Goal: Check status: Check status

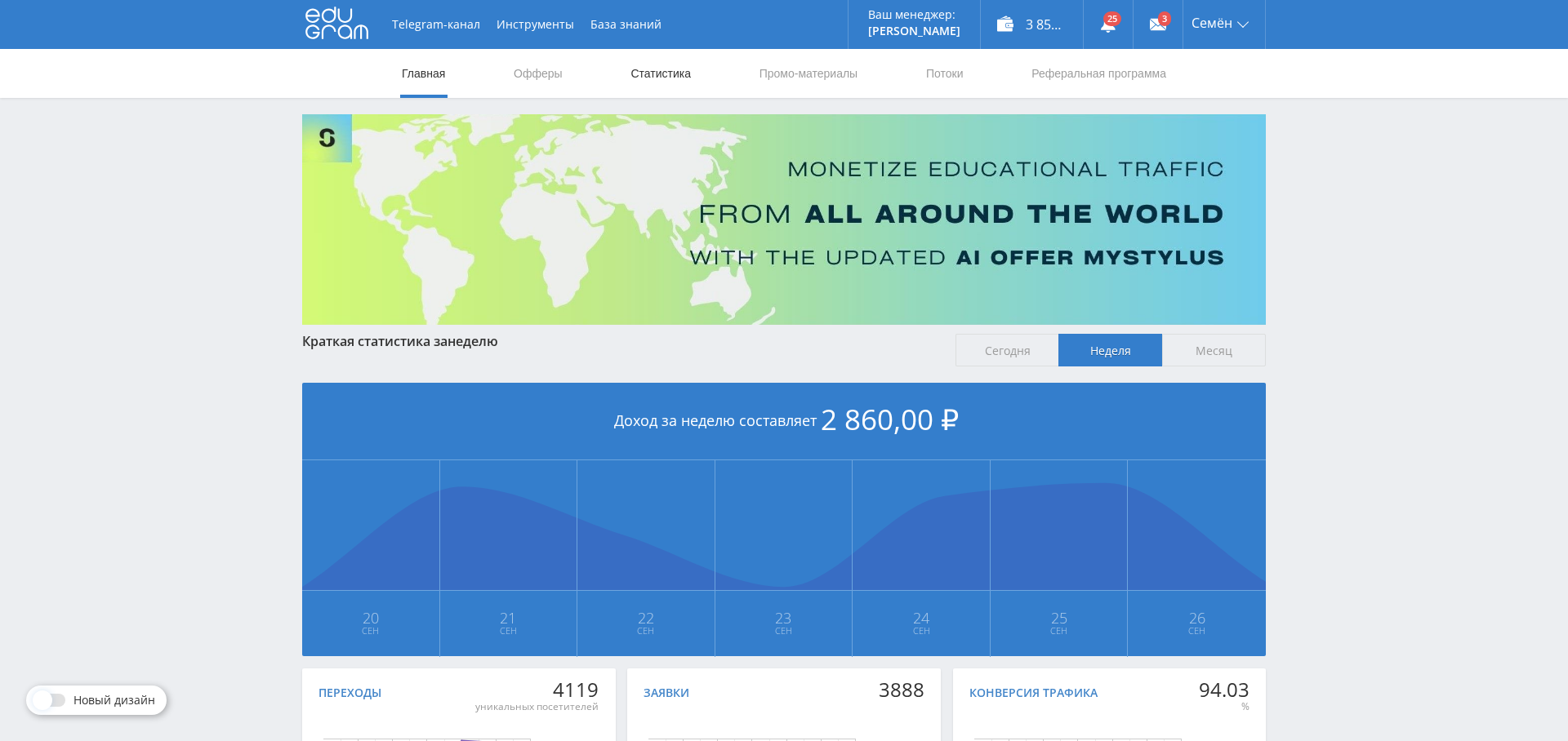
click at [638, 79] on link "Статистика" at bounding box center [660, 72] width 63 height 49
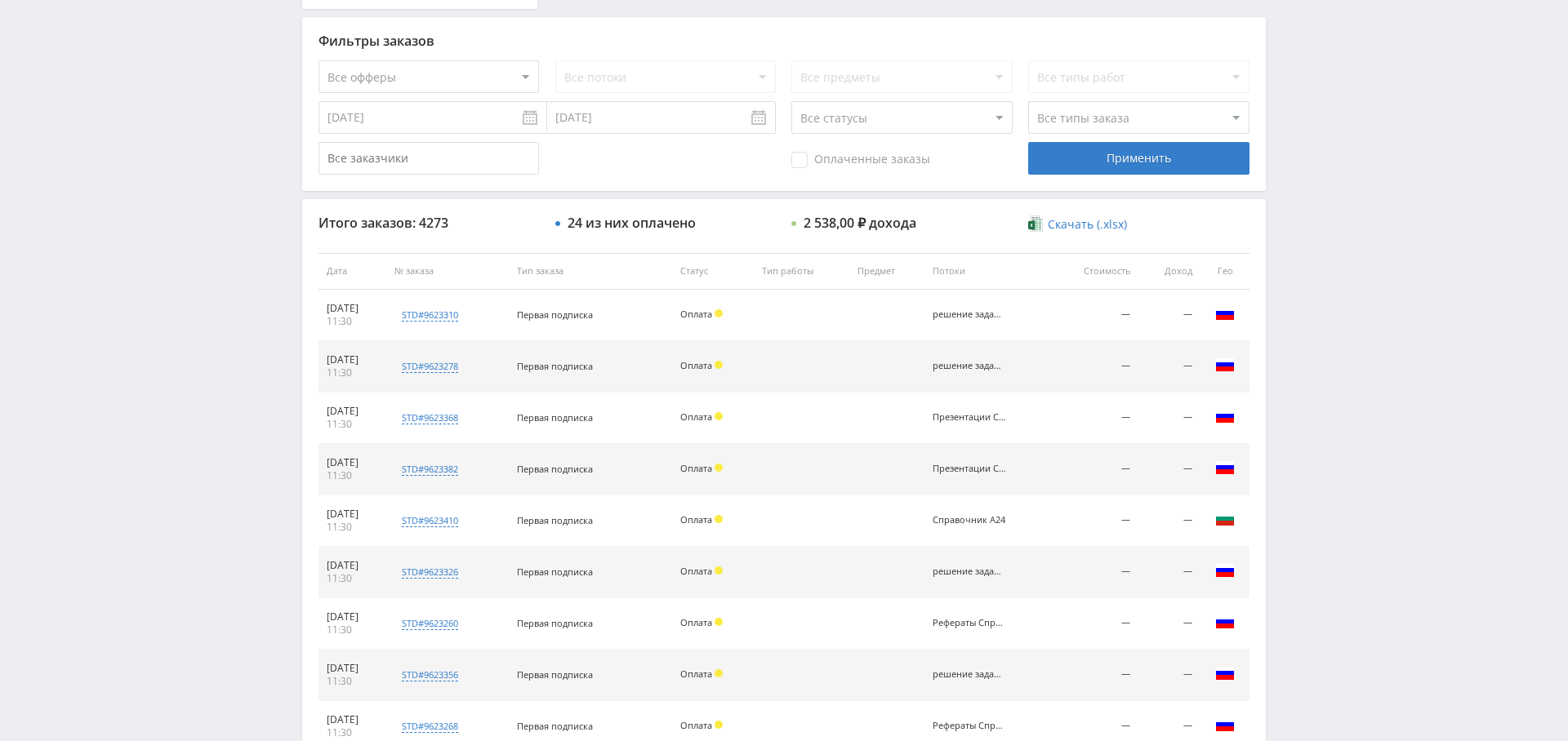
scroll to position [410, 0]
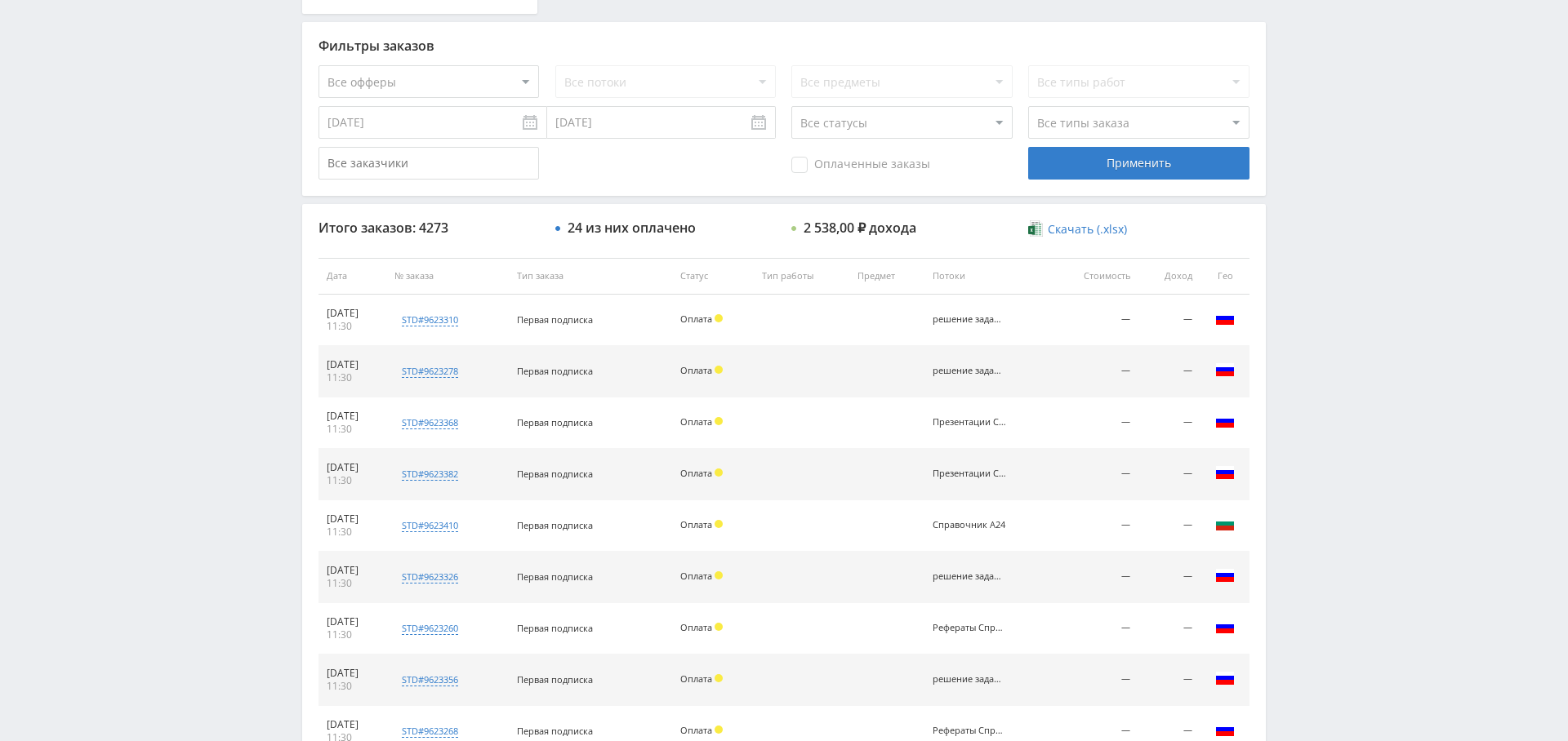
click at [451, 77] on select "Все офферы MyStylus MyStylus - Revshare Кампус AI Studybay Автор24 Studybay [GE…" at bounding box center [428, 82] width 220 height 33
select select "376"
click at [828, 162] on span "Оплаченные заказы" at bounding box center [860, 165] width 139 height 17
click at [0, 0] on input "Оплаченные заказы" at bounding box center [0, 0] width 0 height 0
click at [1087, 164] on div "Применить" at bounding box center [1138, 163] width 220 height 33
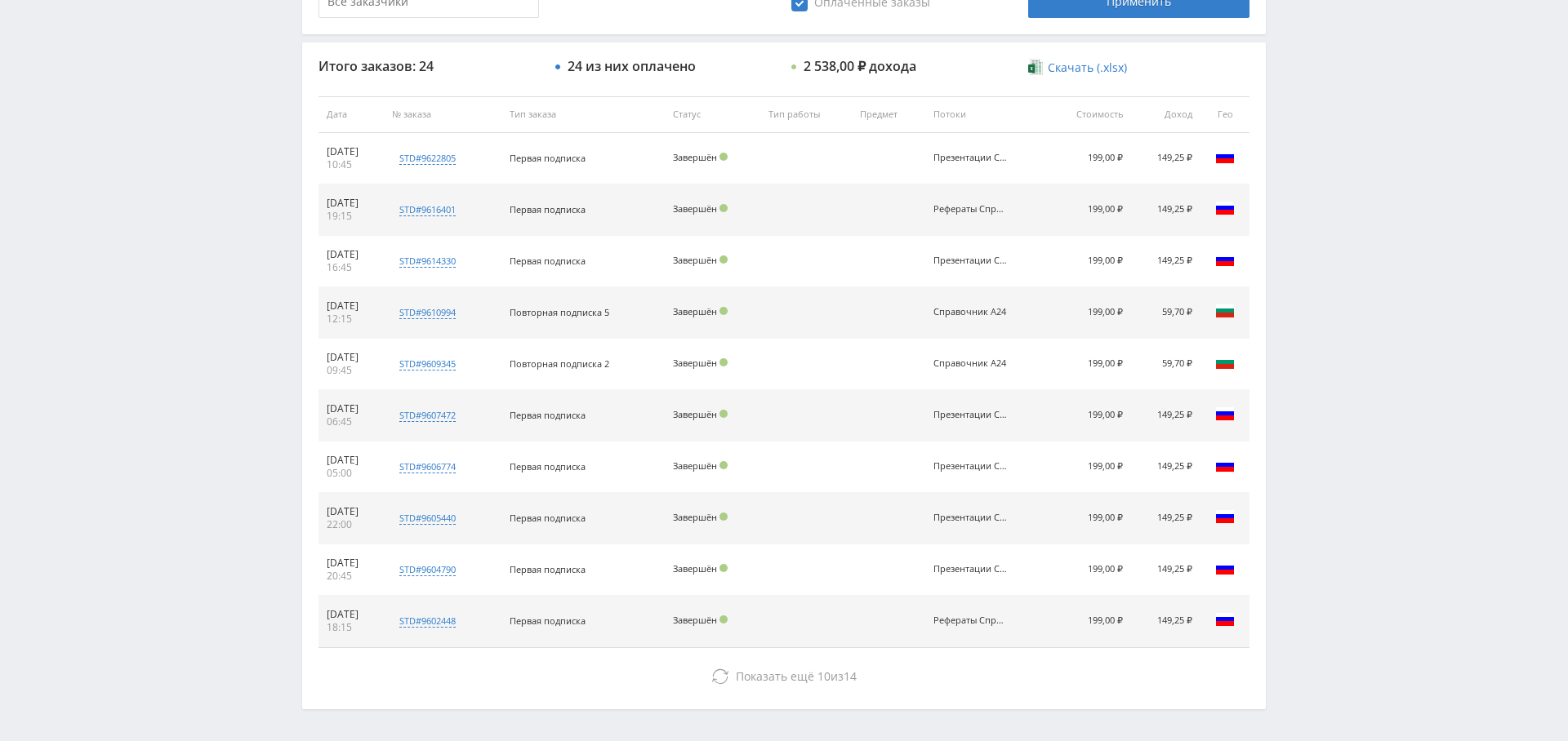
scroll to position [580, 0]
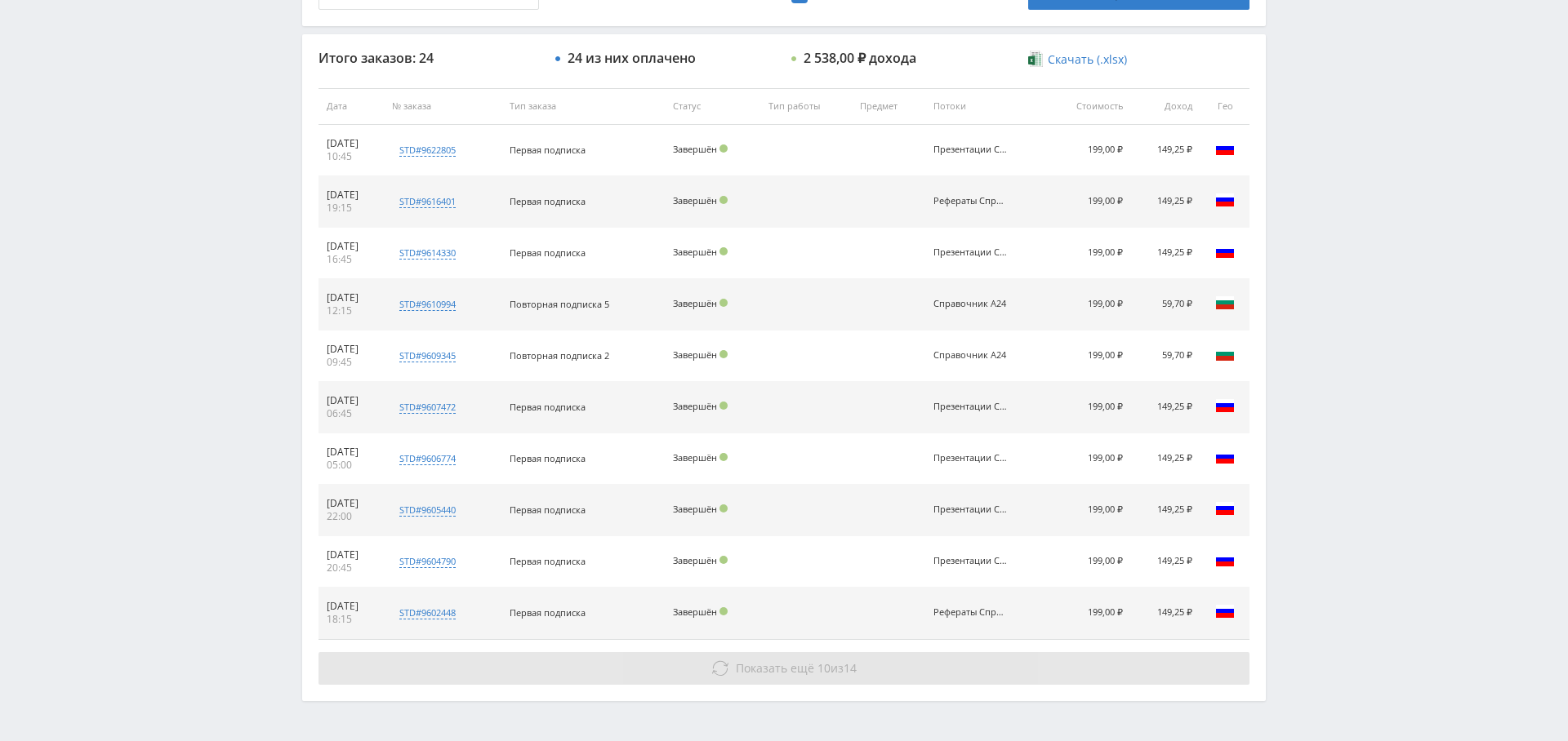
click at [684, 666] on button "Показать ещё 10 из 14" at bounding box center [784, 669] width 931 height 33
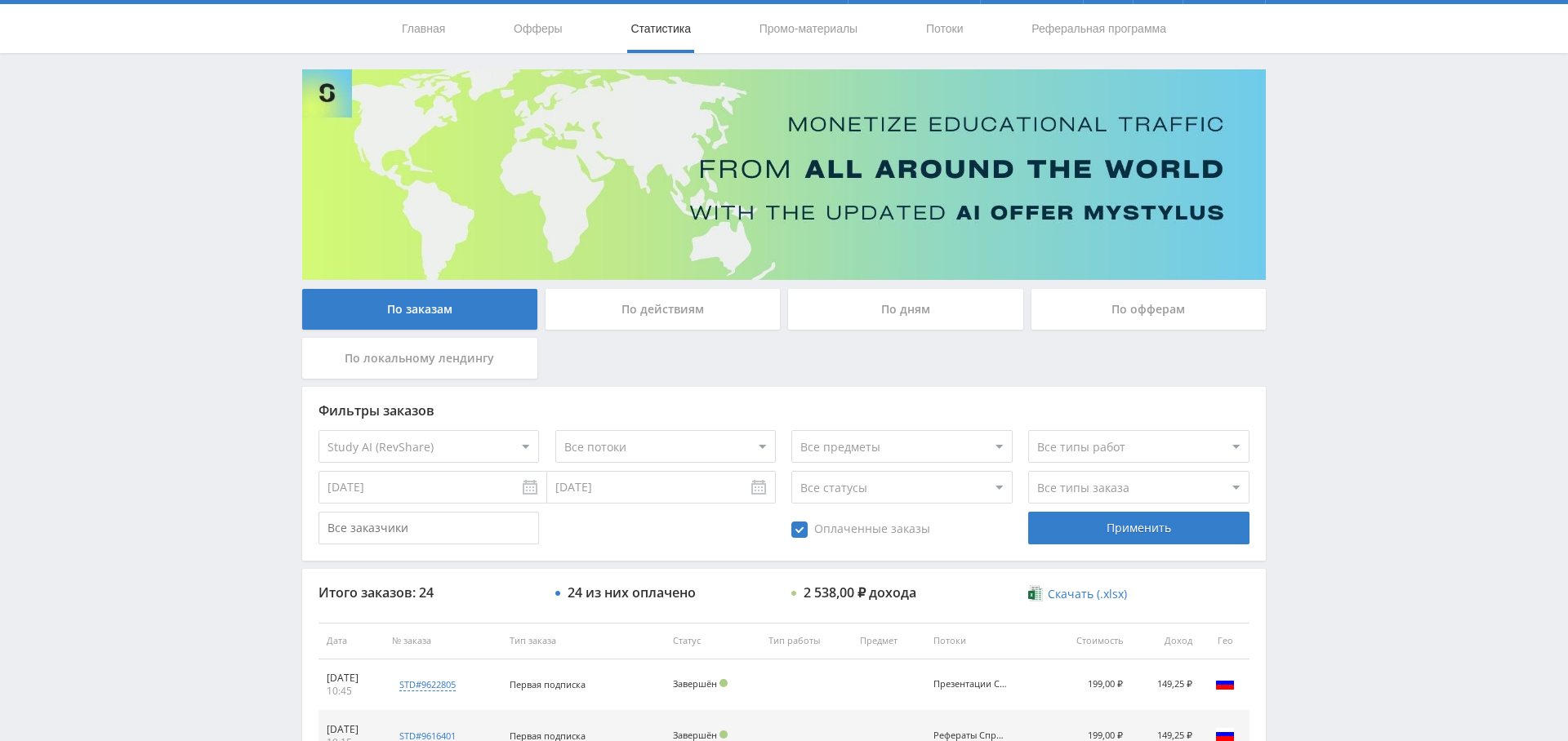
scroll to position [0, 0]
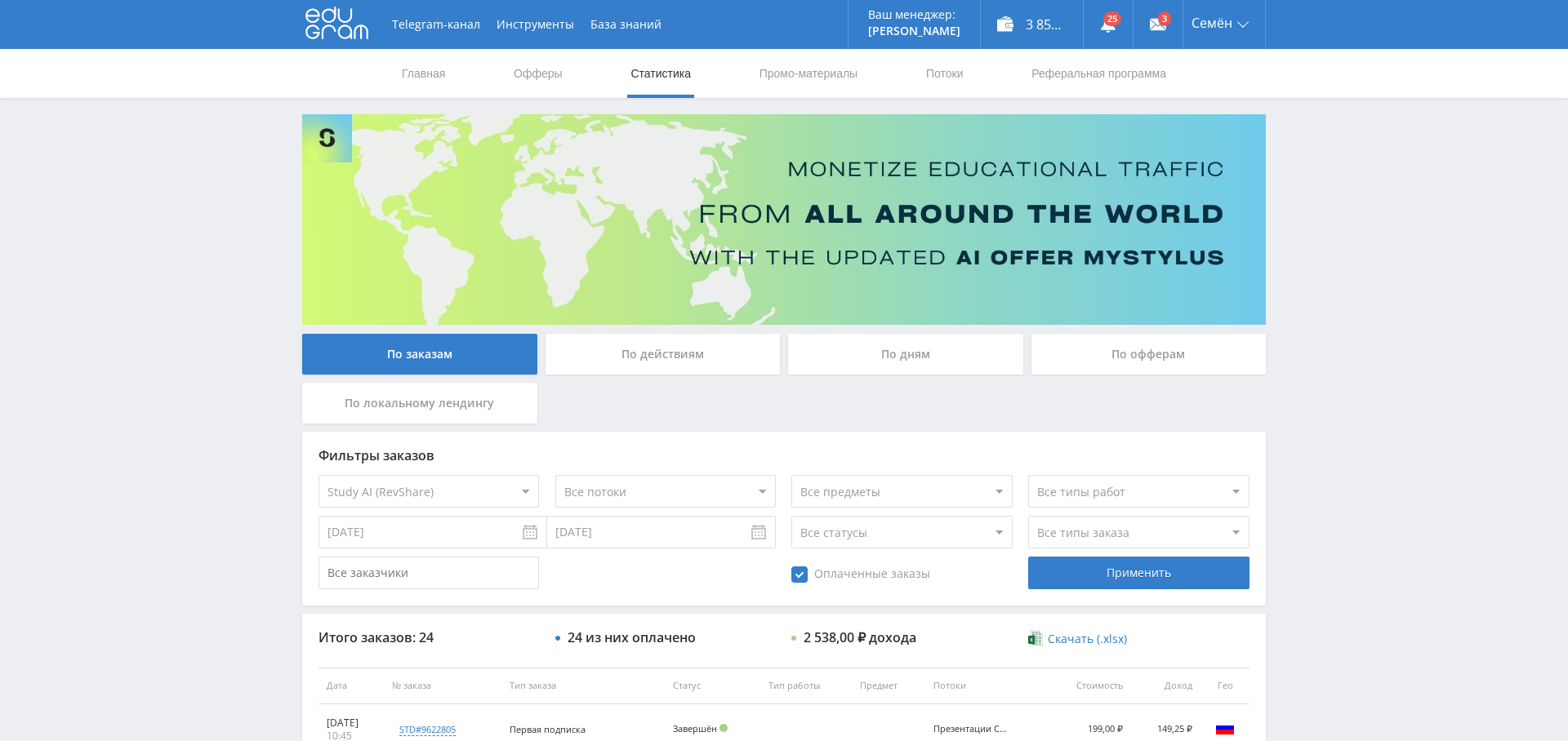
click at [1135, 527] on select "Все типы заказа [PERSON_NAME] Новый заказ" at bounding box center [1138, 532] width 220 height 33
select select "2"
click at [1028, 515] on select "Все типы заказа [PERSON_NAME] Новый заказ" at bounding box center [1138, 532] width 220 height 33
click at [1140, 579] on div "Применить" at bounding box center [1138, 573] width 220 height 33
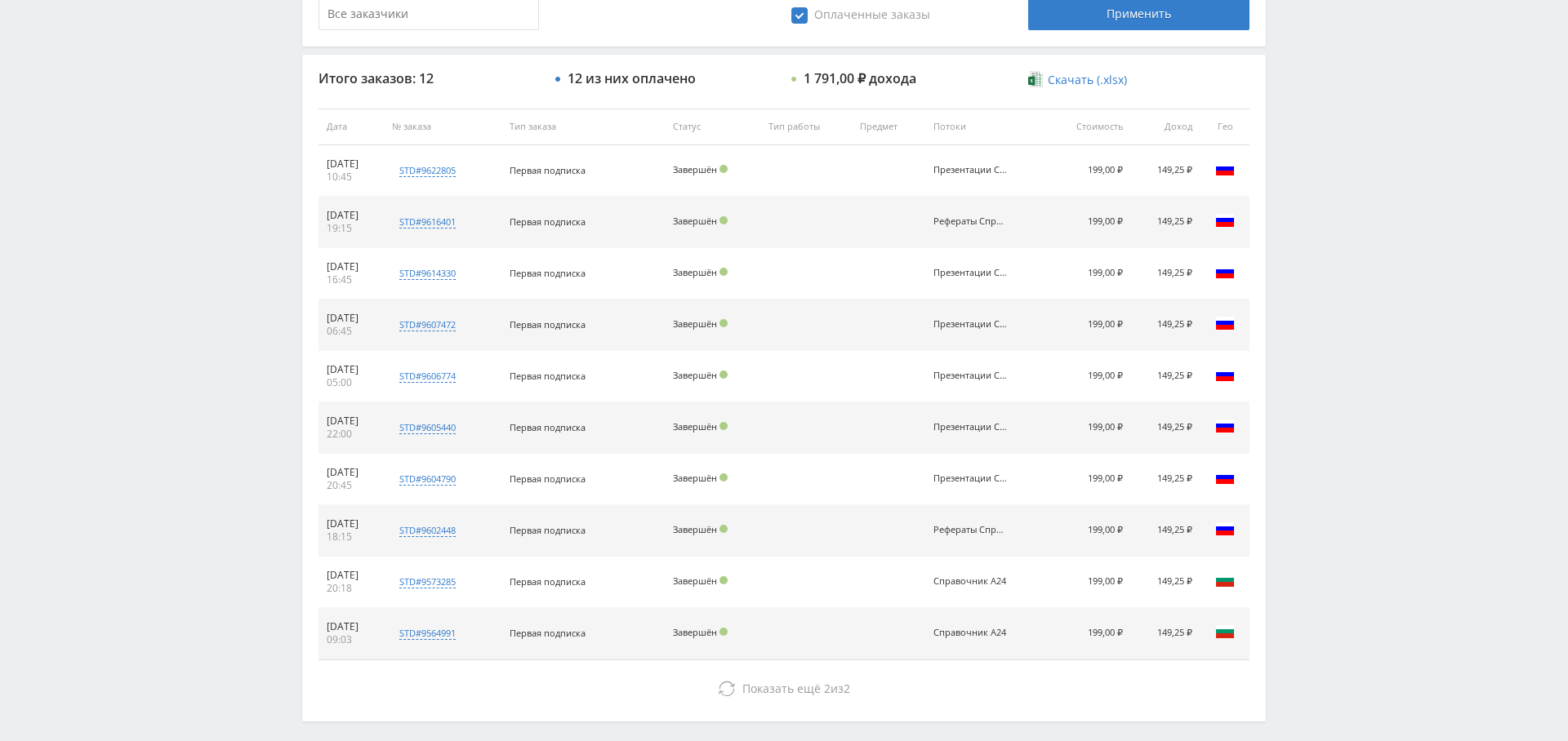
scroll to position [529, 0]
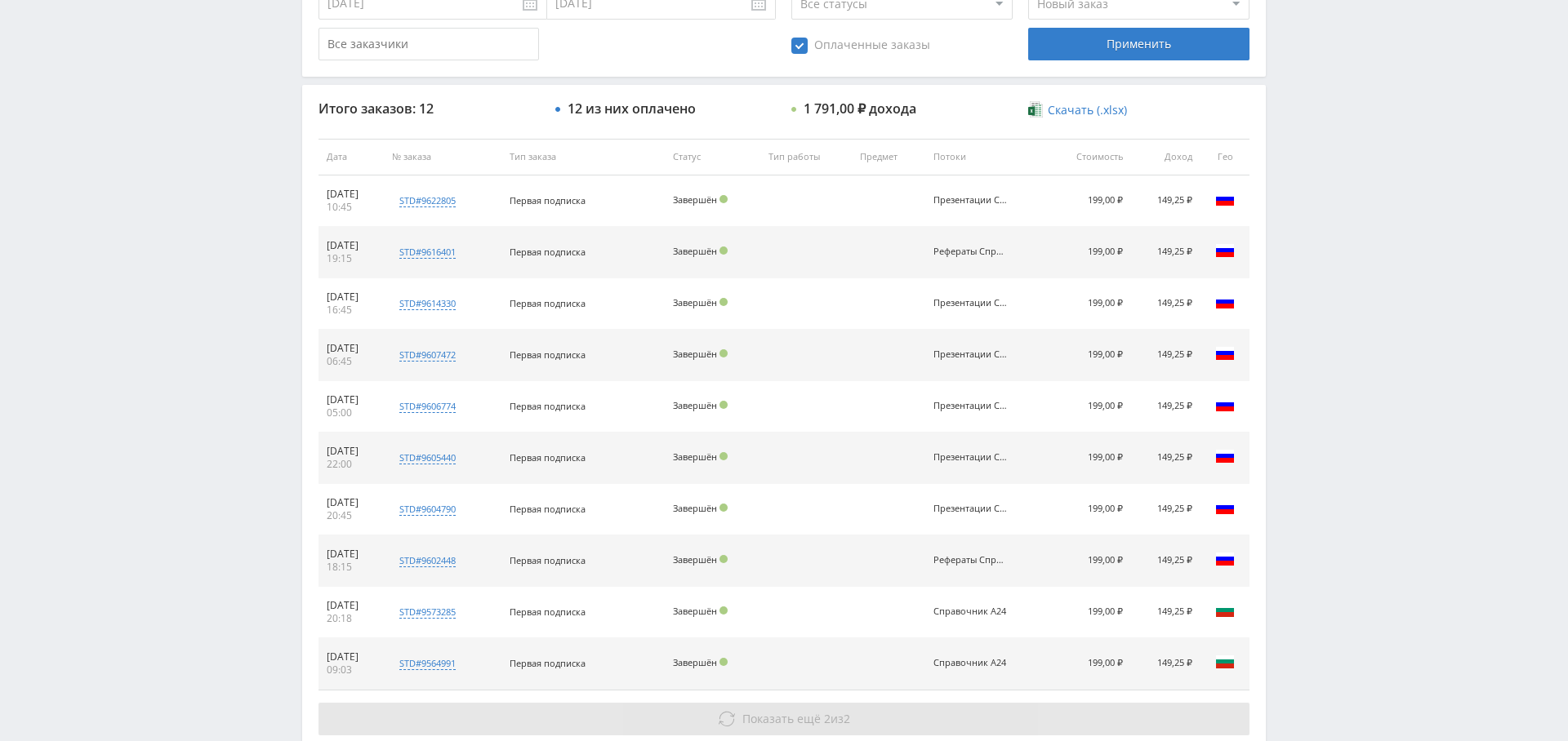
click at [866, 702] on button "Показать ещё 2 из 2" at bounding box center [784, 719] width 931 height 33
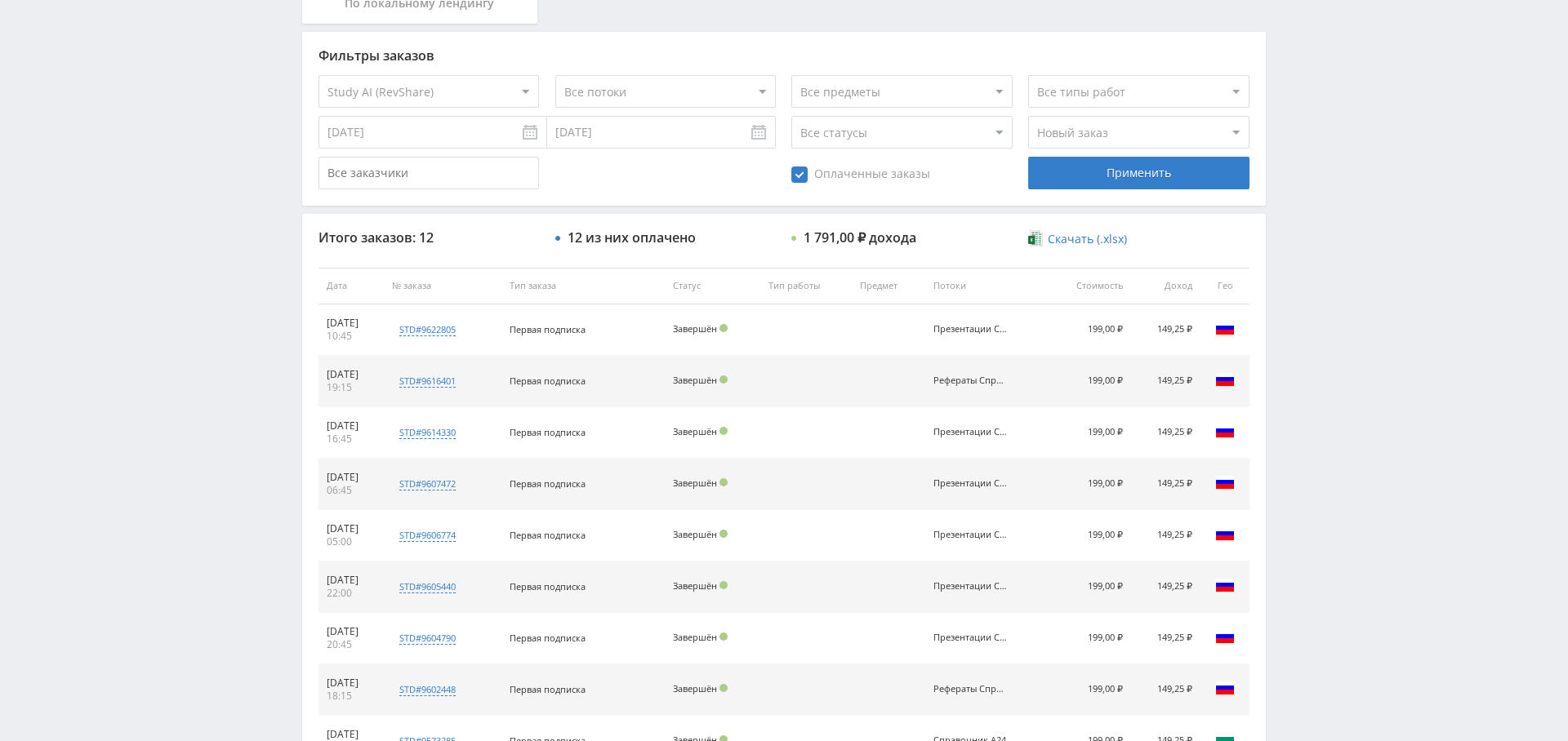
scroll to position [0, 0]
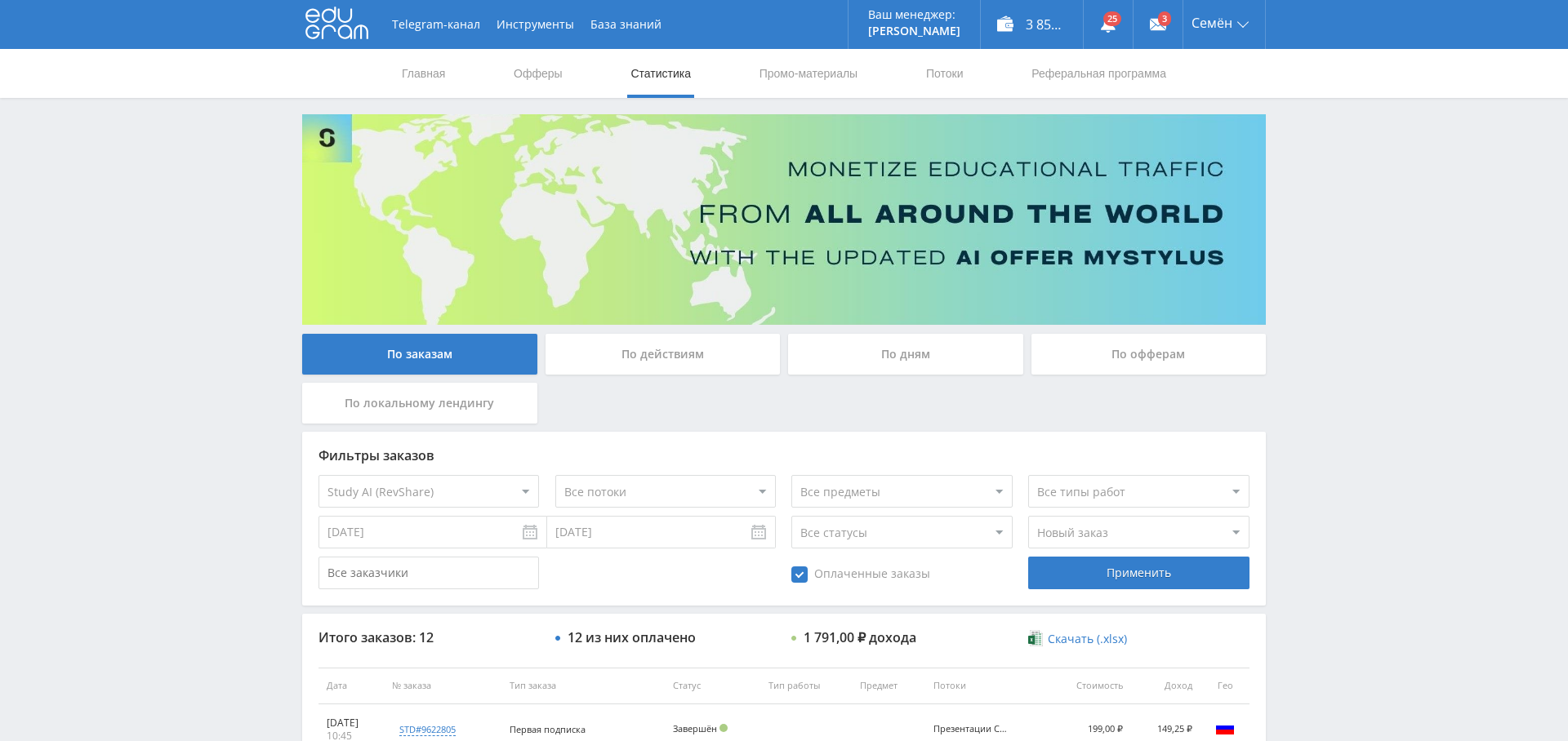
click at [427, 531] on input "[DATE]" at bounding box center [432, 532] width 228 height 33
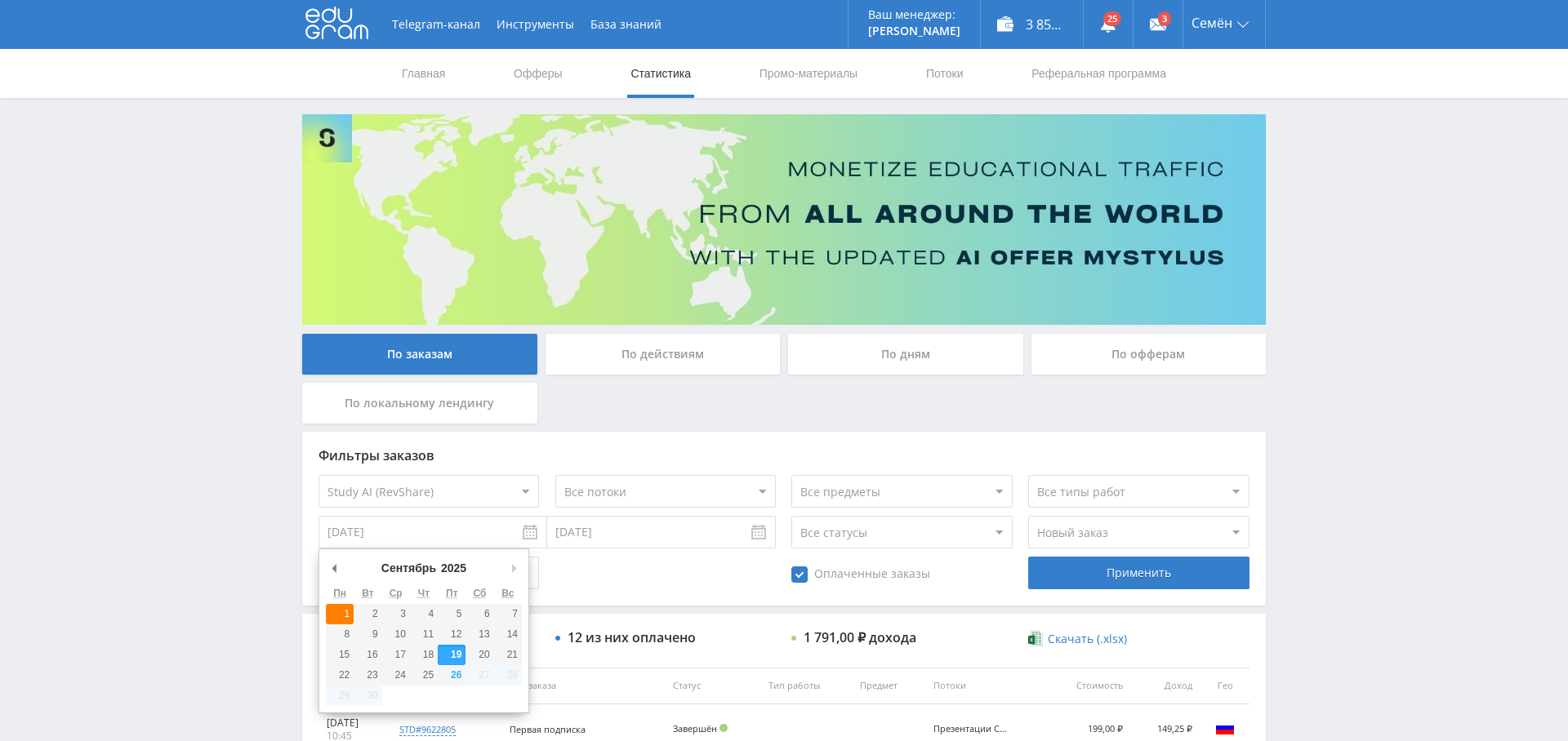
type input "[DATE]"
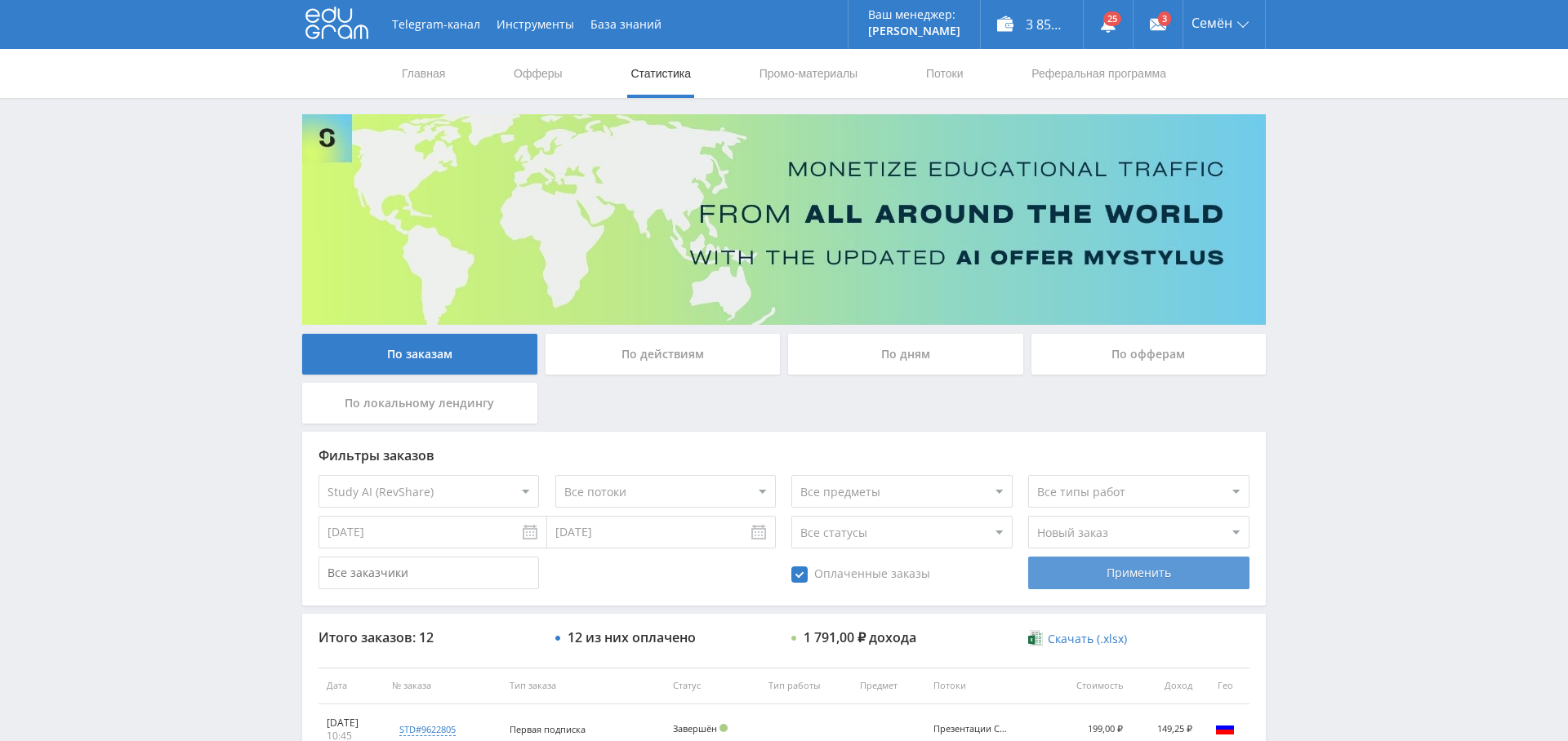
click at [1122, 572] on div "Применить" at bounding box center [1138, 573] width 220 height 33
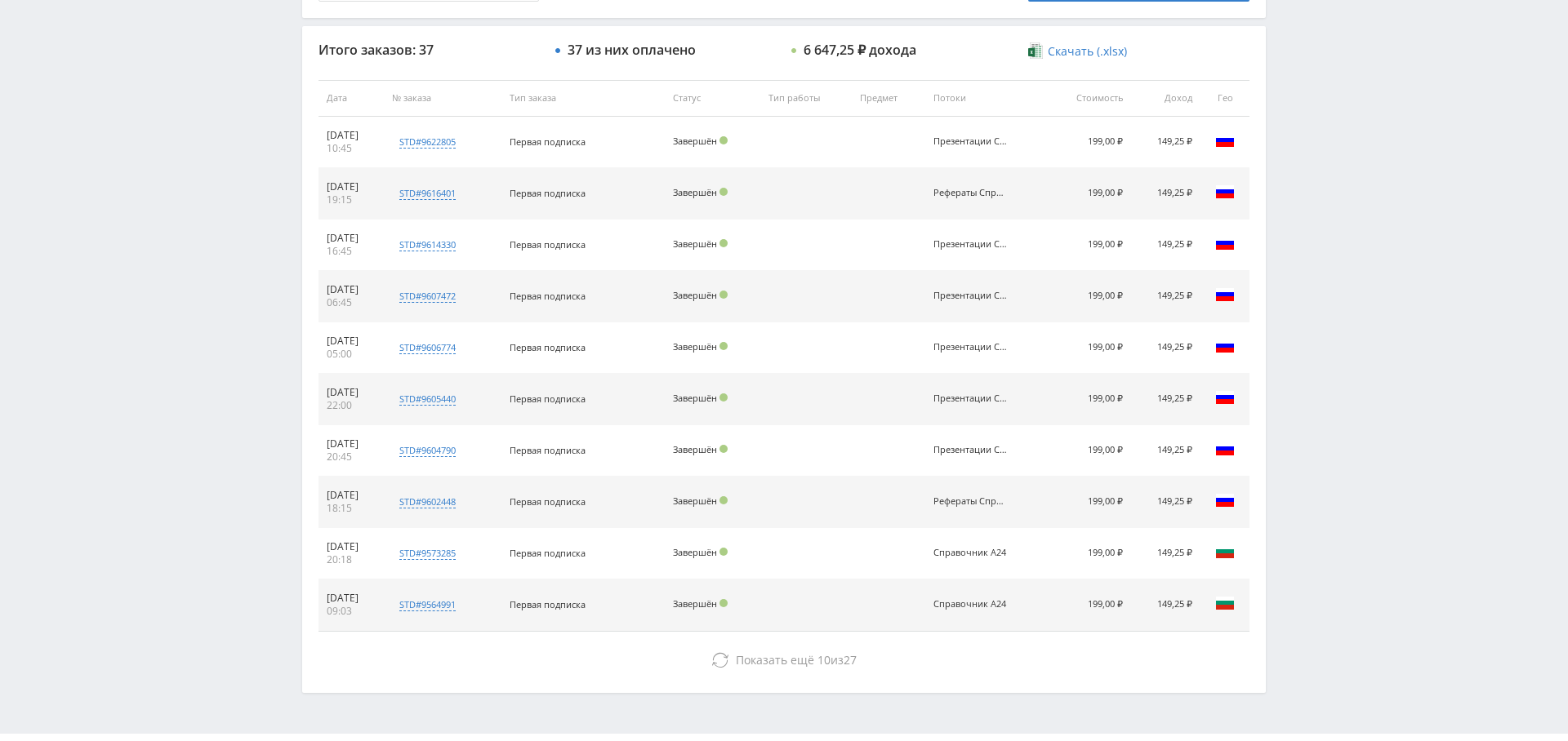
scroll to position [625, 0]
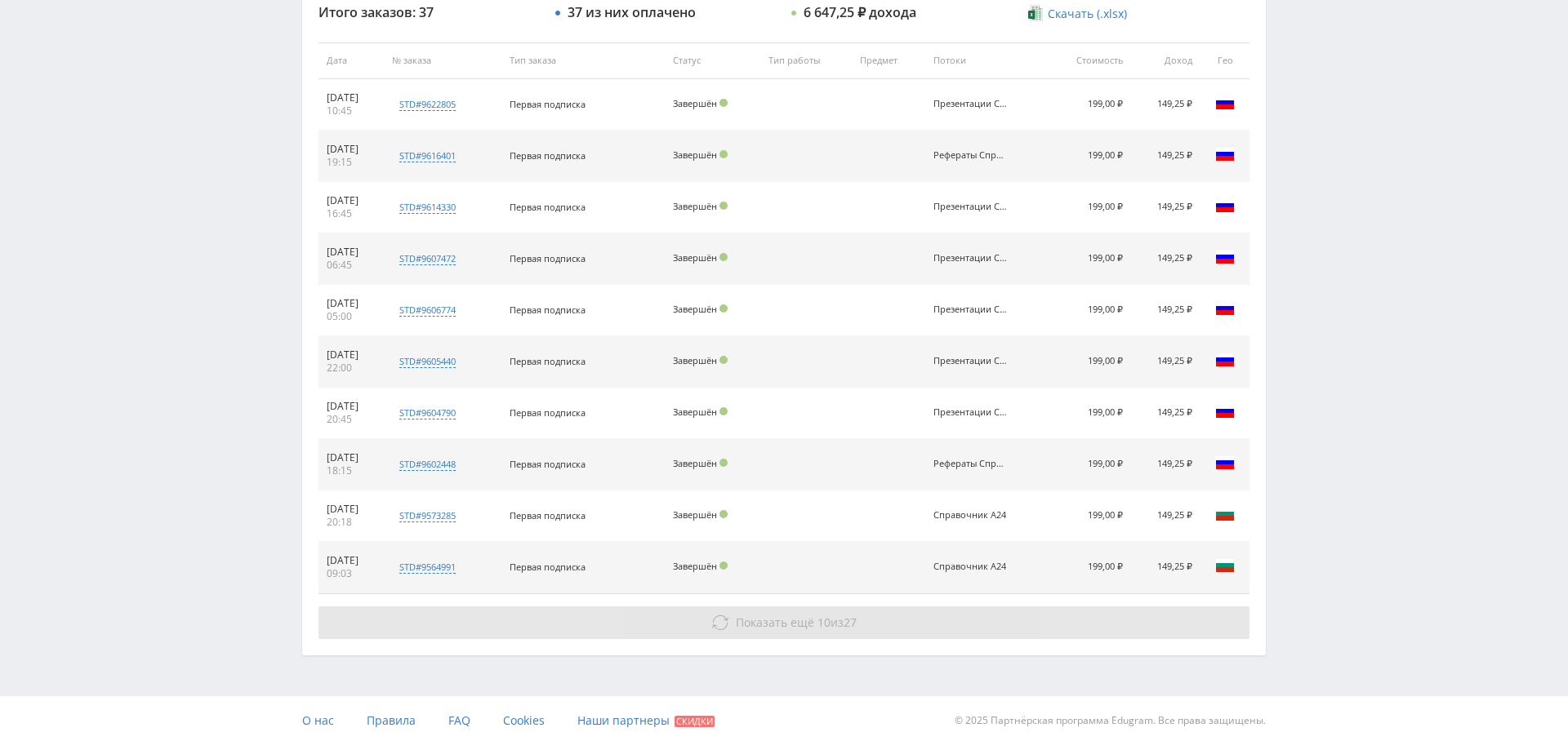
click at [783, 622] on span "Показать ещё" at bounding box center [774, 622] width 78 height 16
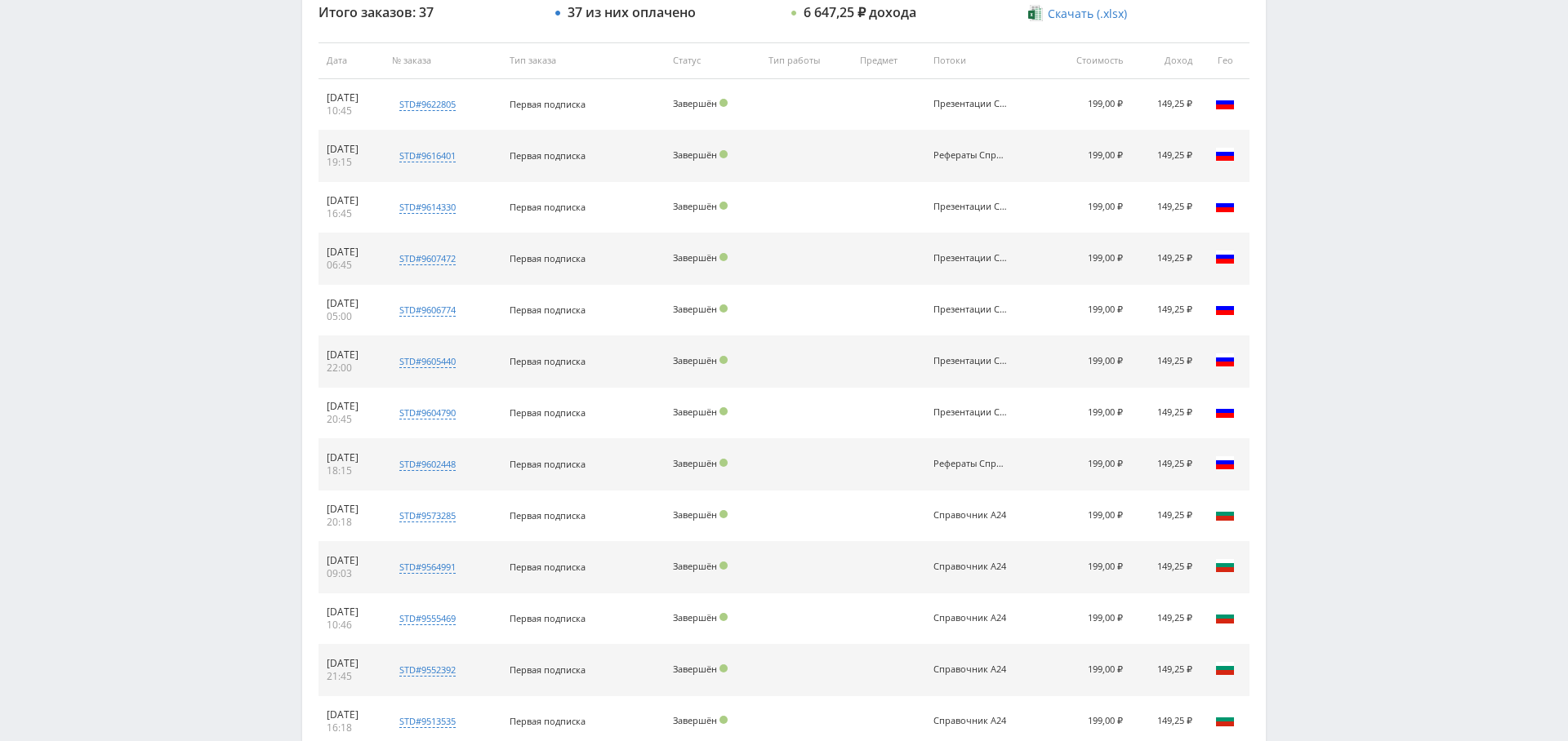
scroll to position [1137, 0]
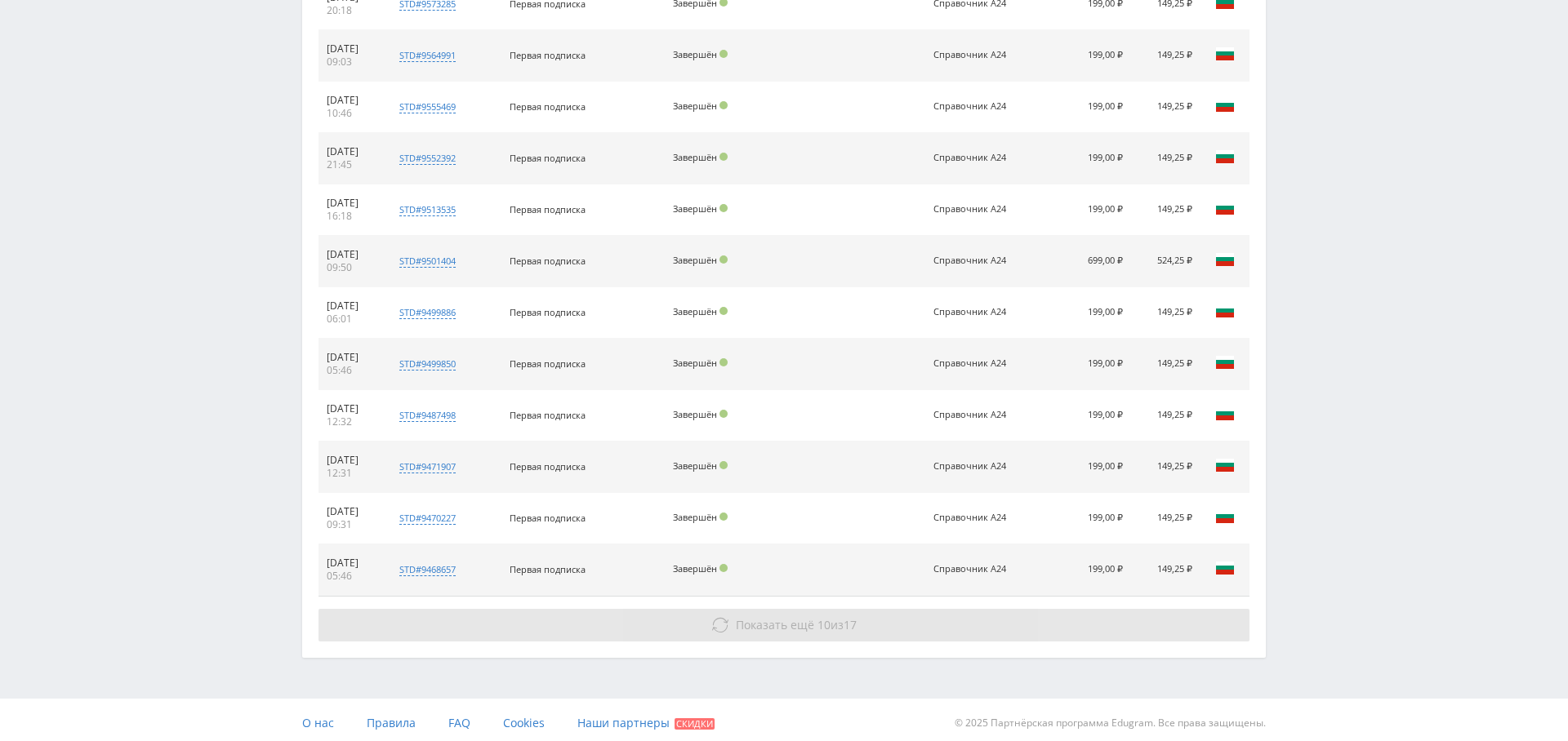
click at [784, 617] on span "Показать ещё" at bounding box center [774, 625] width 78 height 16
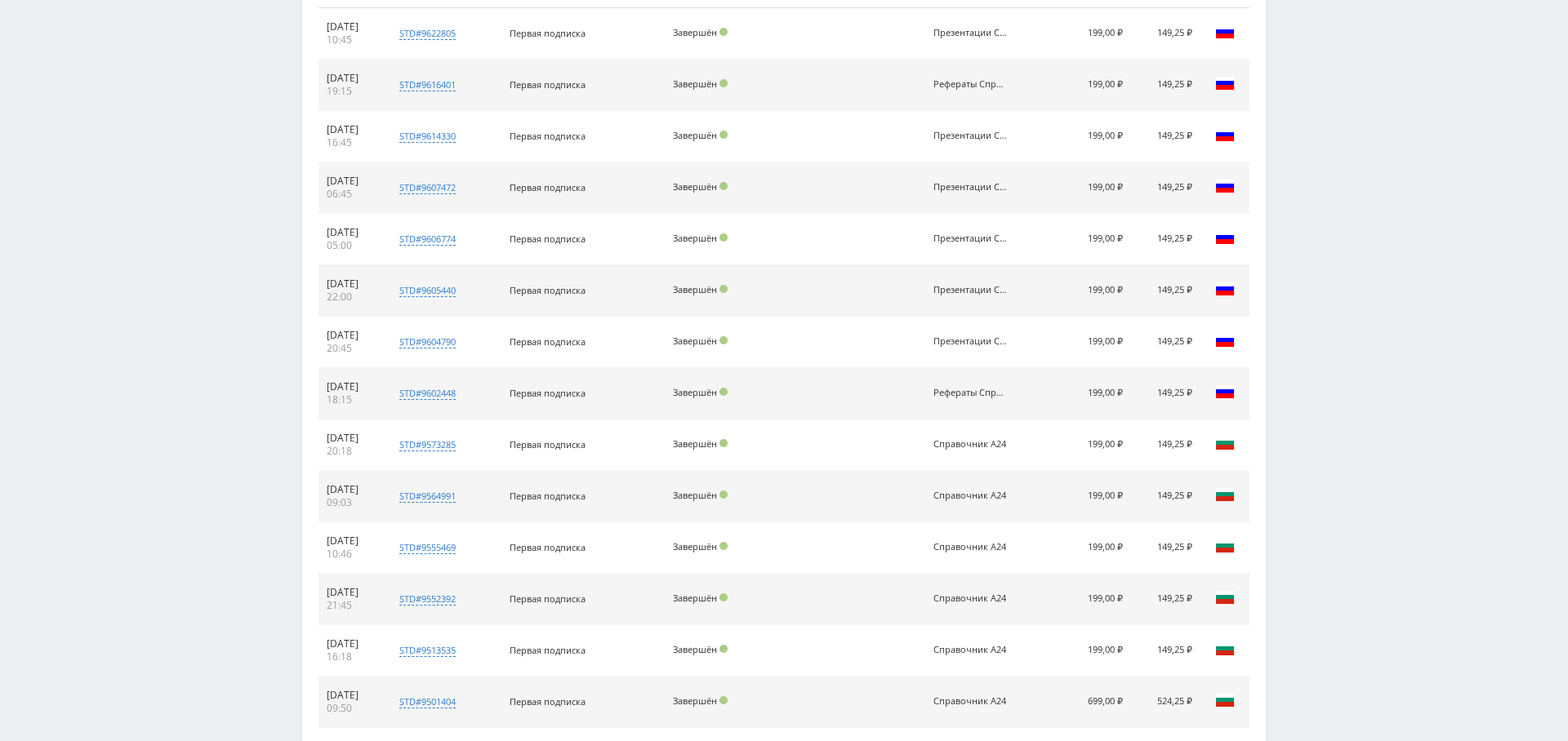
scroll to position [693, 0]
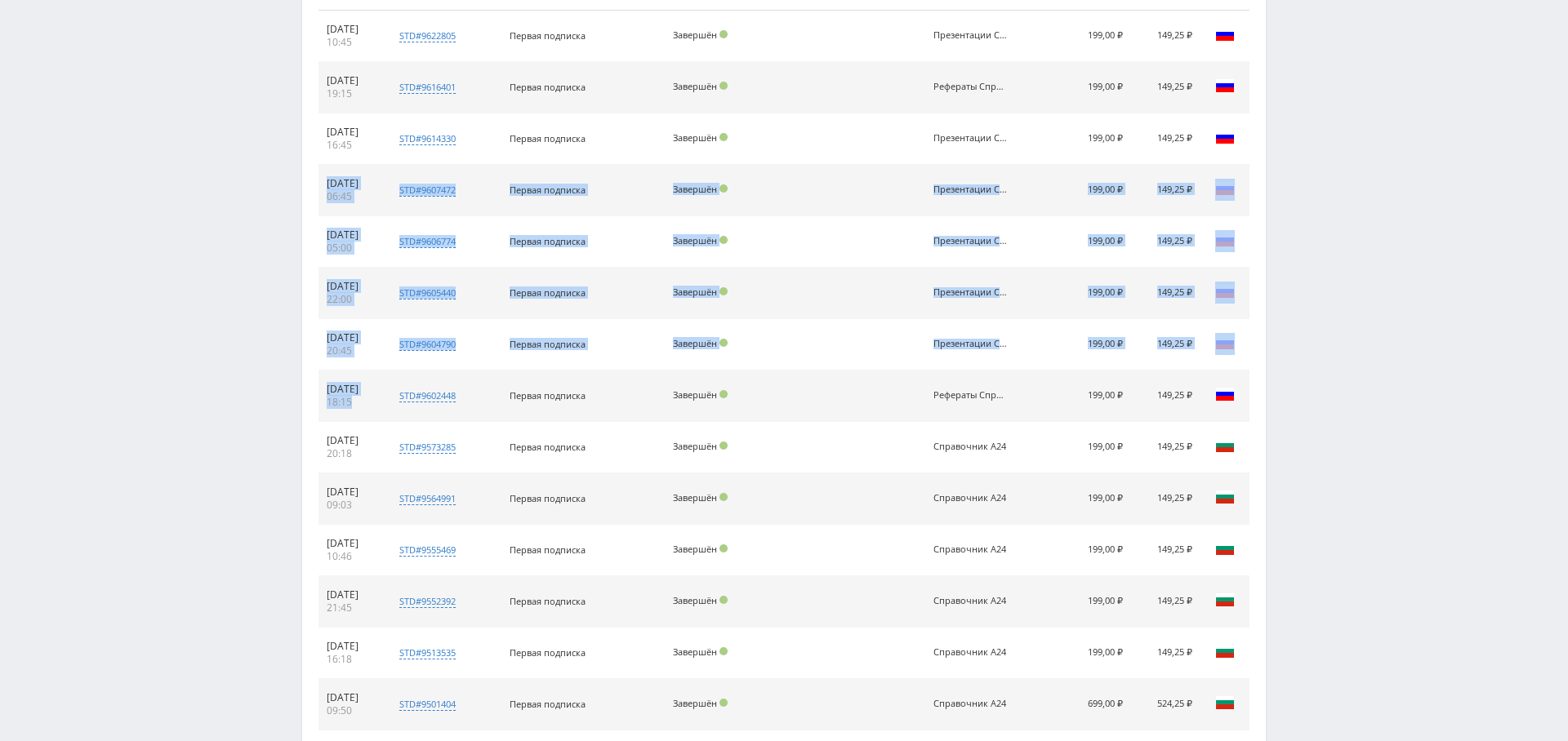
drag, startPoint x: 374, startPoint y: 397, endPoint x: 341, endPoint y: 171, distance: 228.4
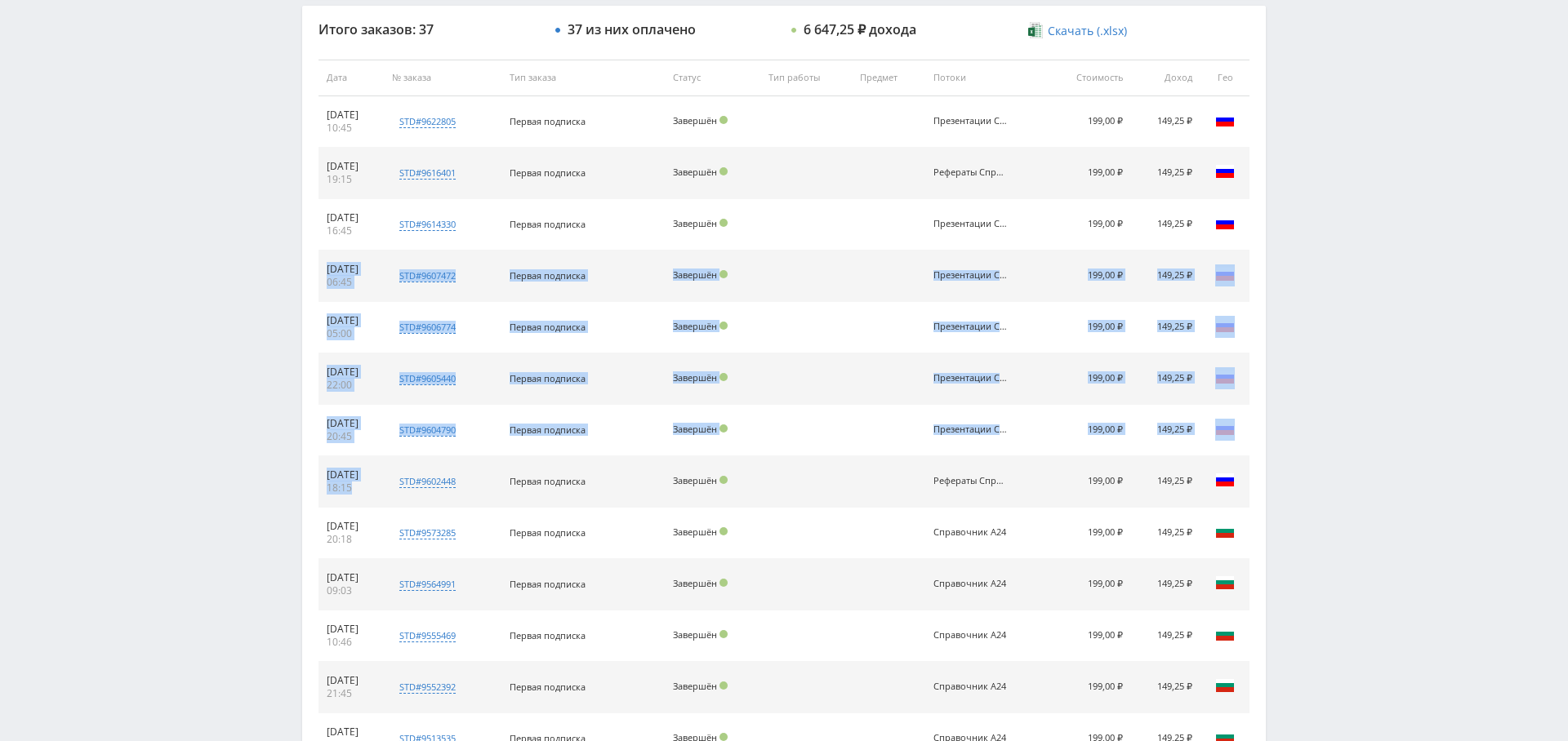
scroll to position [594, 0]
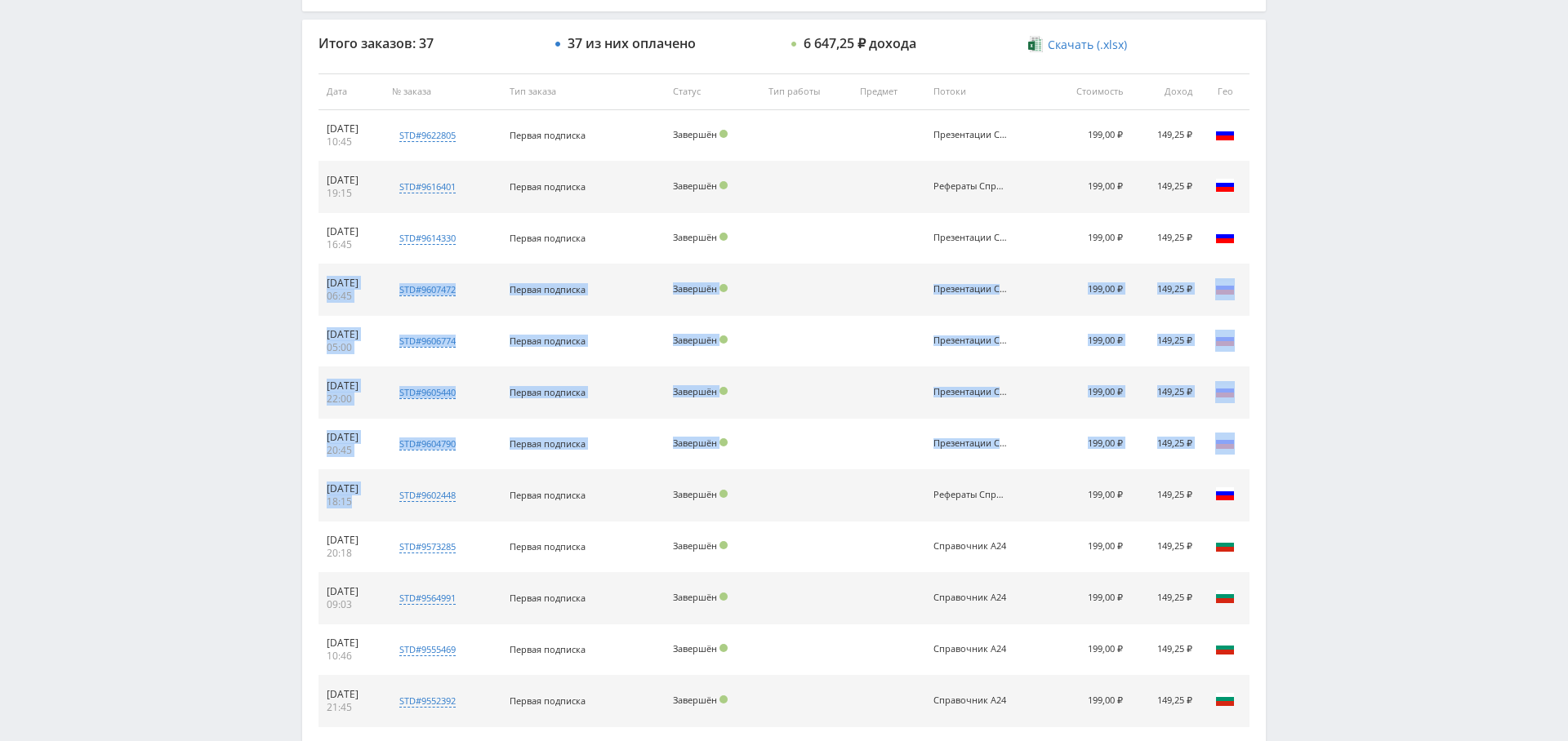
click at [988, 441] on div "Презентации Справочник" at bounding box center [970, 444] width 73 height 11
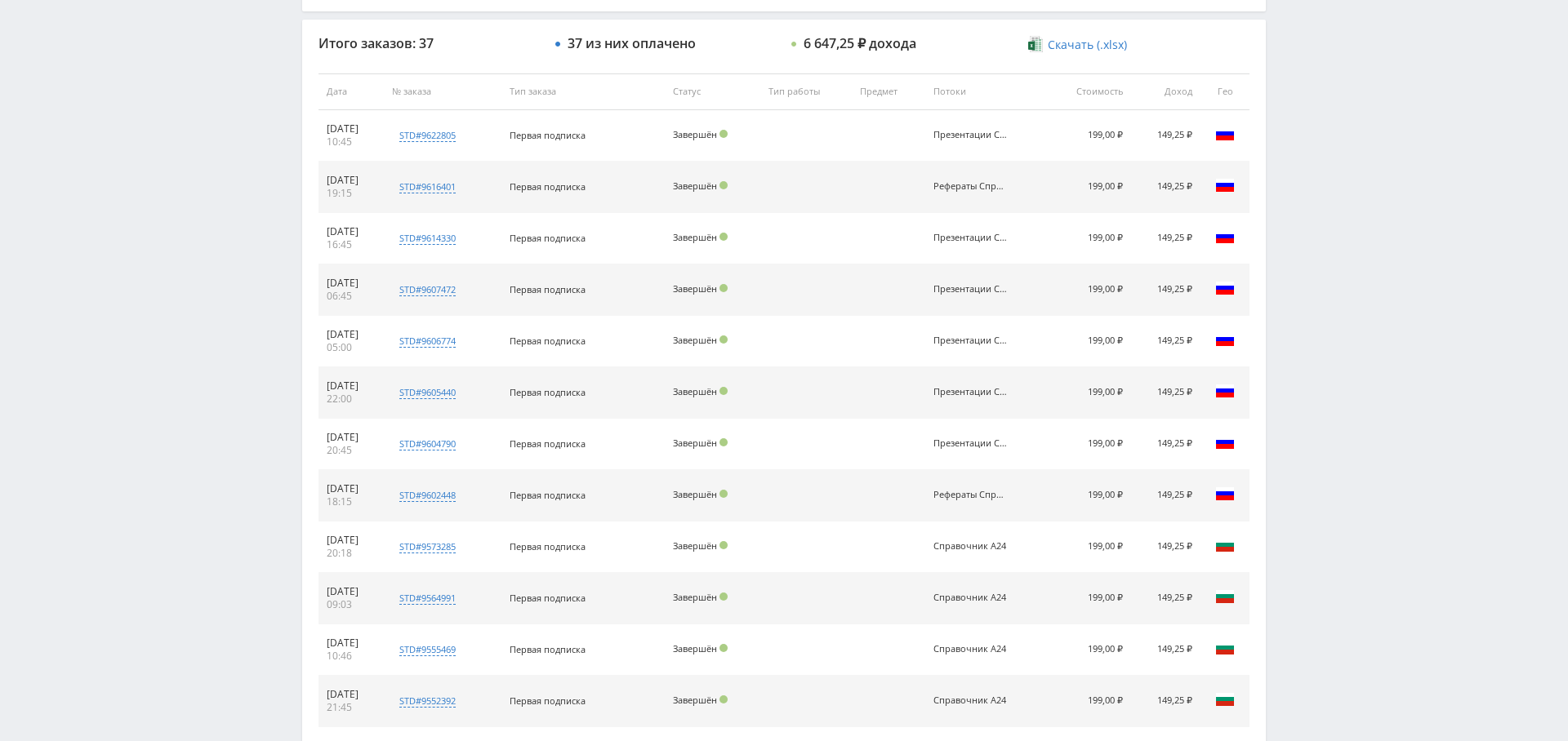
scroll to position [0, 0]
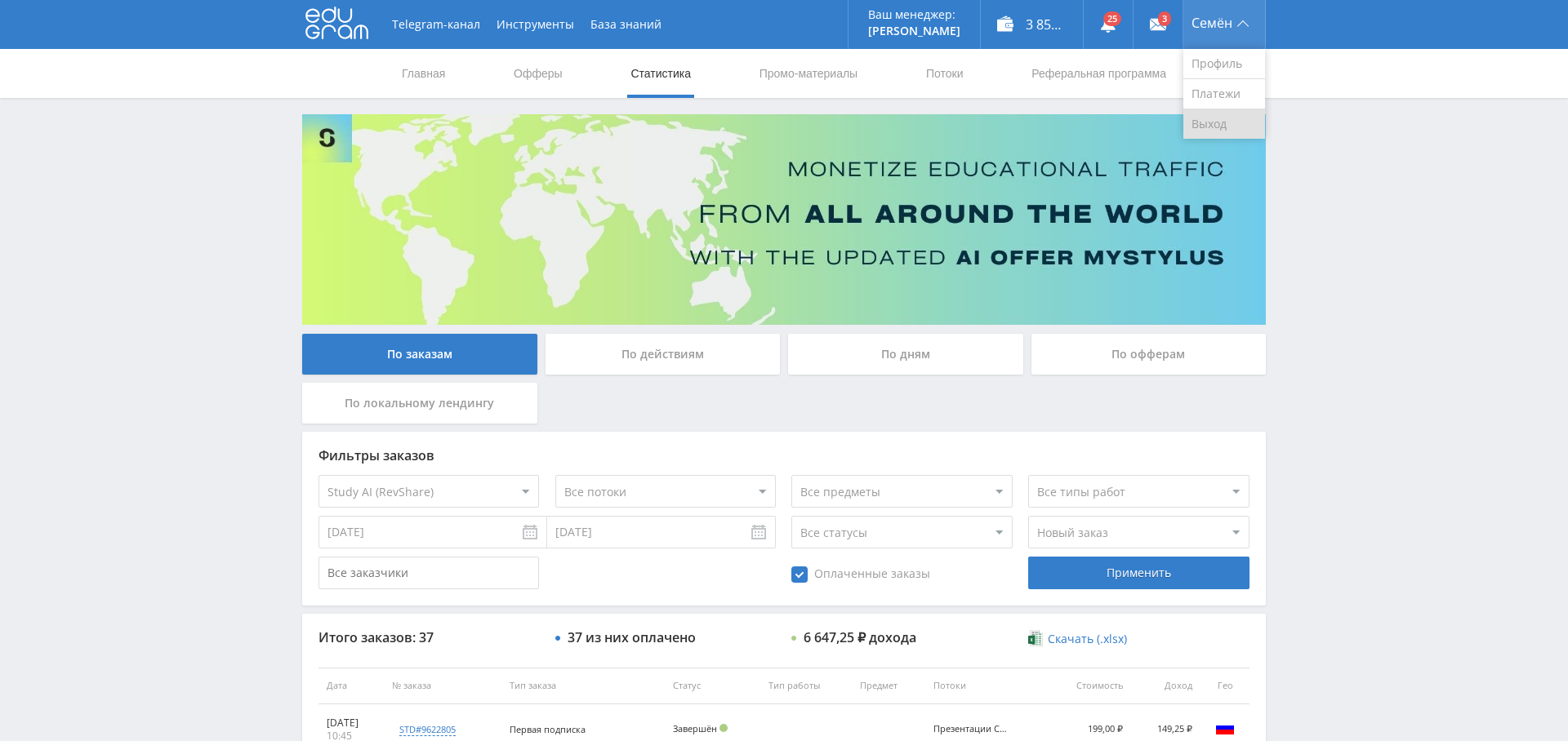
click at [1220, 122] on link "Выход" at bounding box center [1224, 124] width 82 height 29
